Goal: Information Seeking & Learning: Learn about a topic

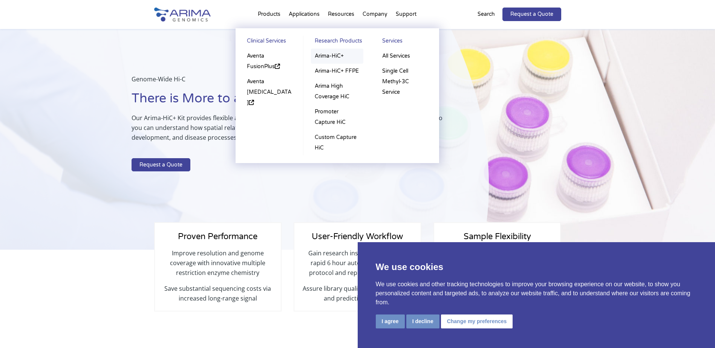
click at [327, 56] on link "Arima-HiC+" at bounding box center [337, 56] width 52 height 15
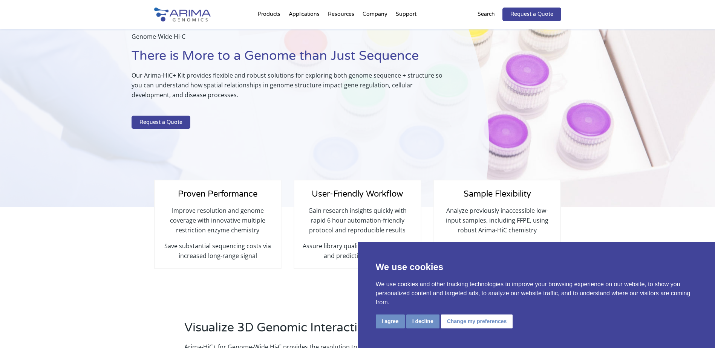
scroll to position [60, 0]
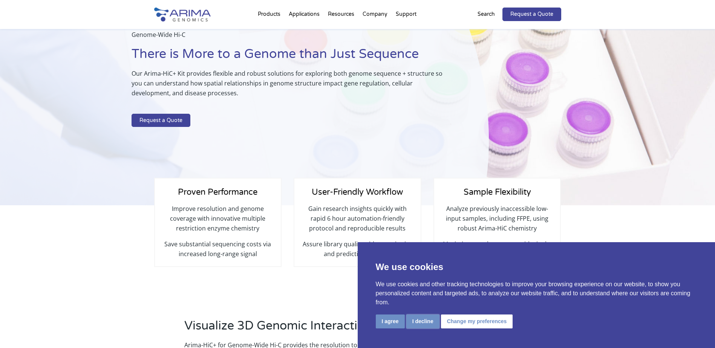
click at [423, 323] on button "I decline" at bounding box center [422, 322] width 33 height 14
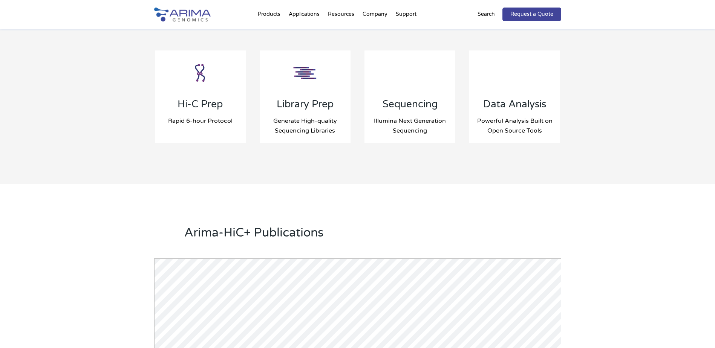
scroll to position [823, 0]
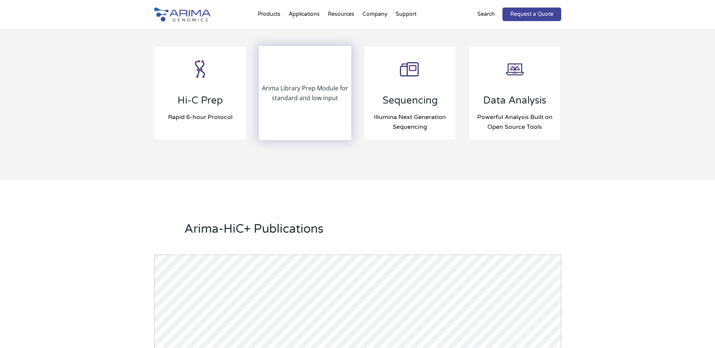
click at [306, 92] on p "Arima Library Prep Module for standard and low input" at bounding box center [305, 93] width 91 height 20
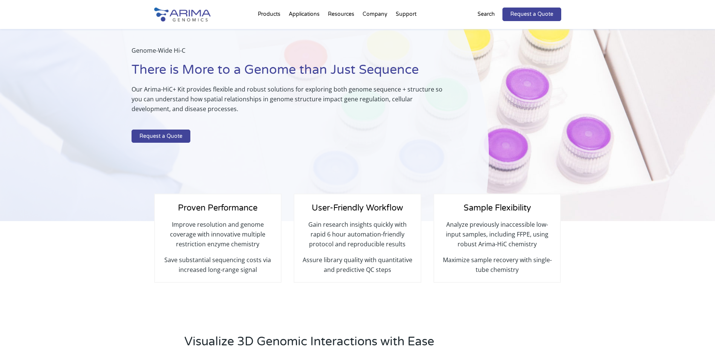
scroll to position [0, 0]
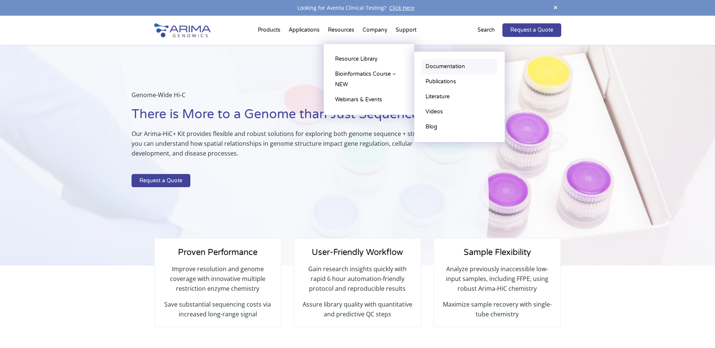
click at [439, 65] on link "Documentation" at bounding box center [459, 66] width 75 height 15
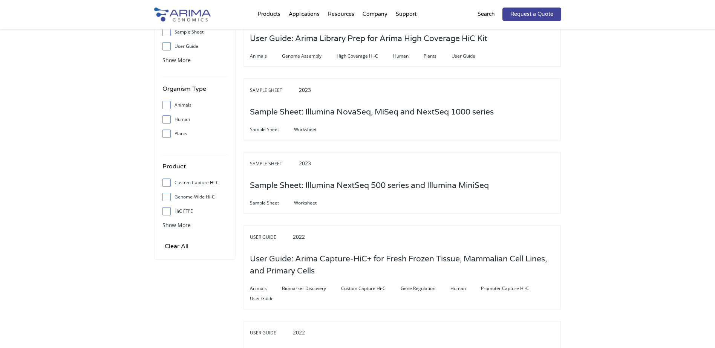
scroll to position [181, 0]
click at [173, 223] on span "Show More" at bounding box center [176, 224] width 28 height 7
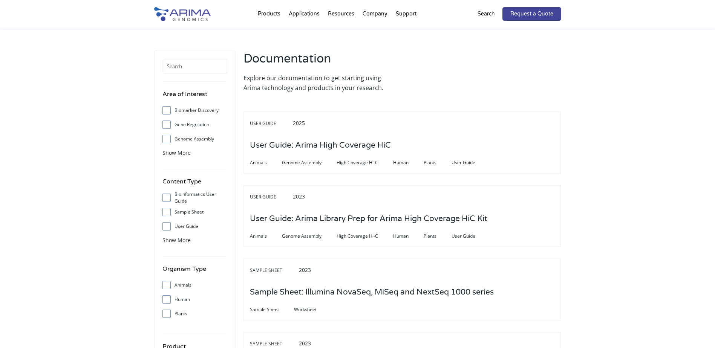
scroll to position [0, 0]
